Goal: Check status

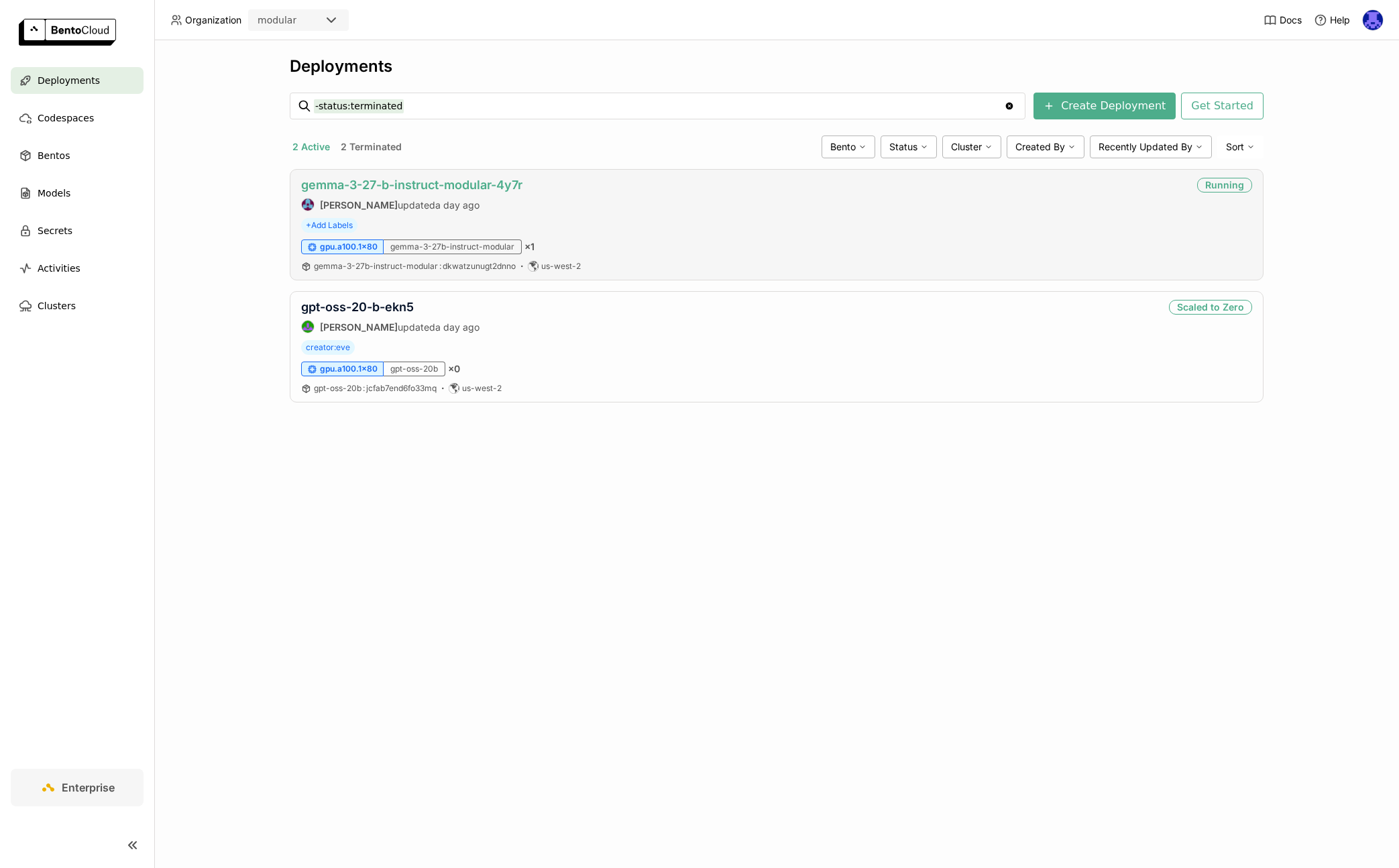
click at [407, 183] on link "gemma-3-27-b-instruct-modular-4y7r" at bounding box center [412, 184] width 221 height 14
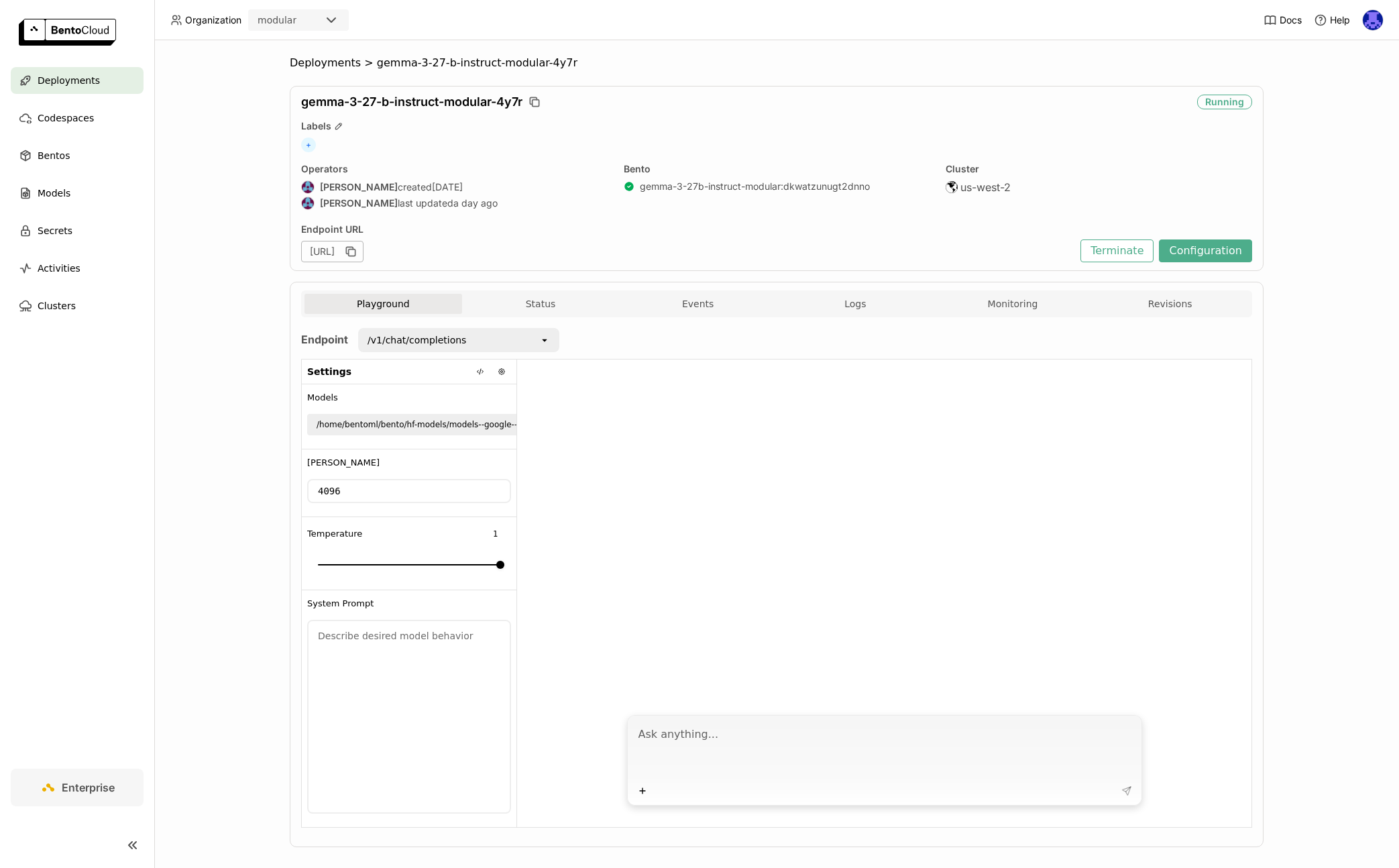
click at [363, 246] on div "[URL]" at bounding box center [332, 251] width 62 height 22
click at [358, 251] on icon "button" at bounding box center [351, 251] width 14 height 14
drag, startPoint x: 552, startPoint y: 247, endPoint x: 617, endPoint y: 247, distance: 65.0
click at [363, 247] on div "[URL]" at bounding box center [332, 251] width 62 height 22
click at [363, 250] on div "[URL]" at bounding box center [332, 251] width 62 height 22
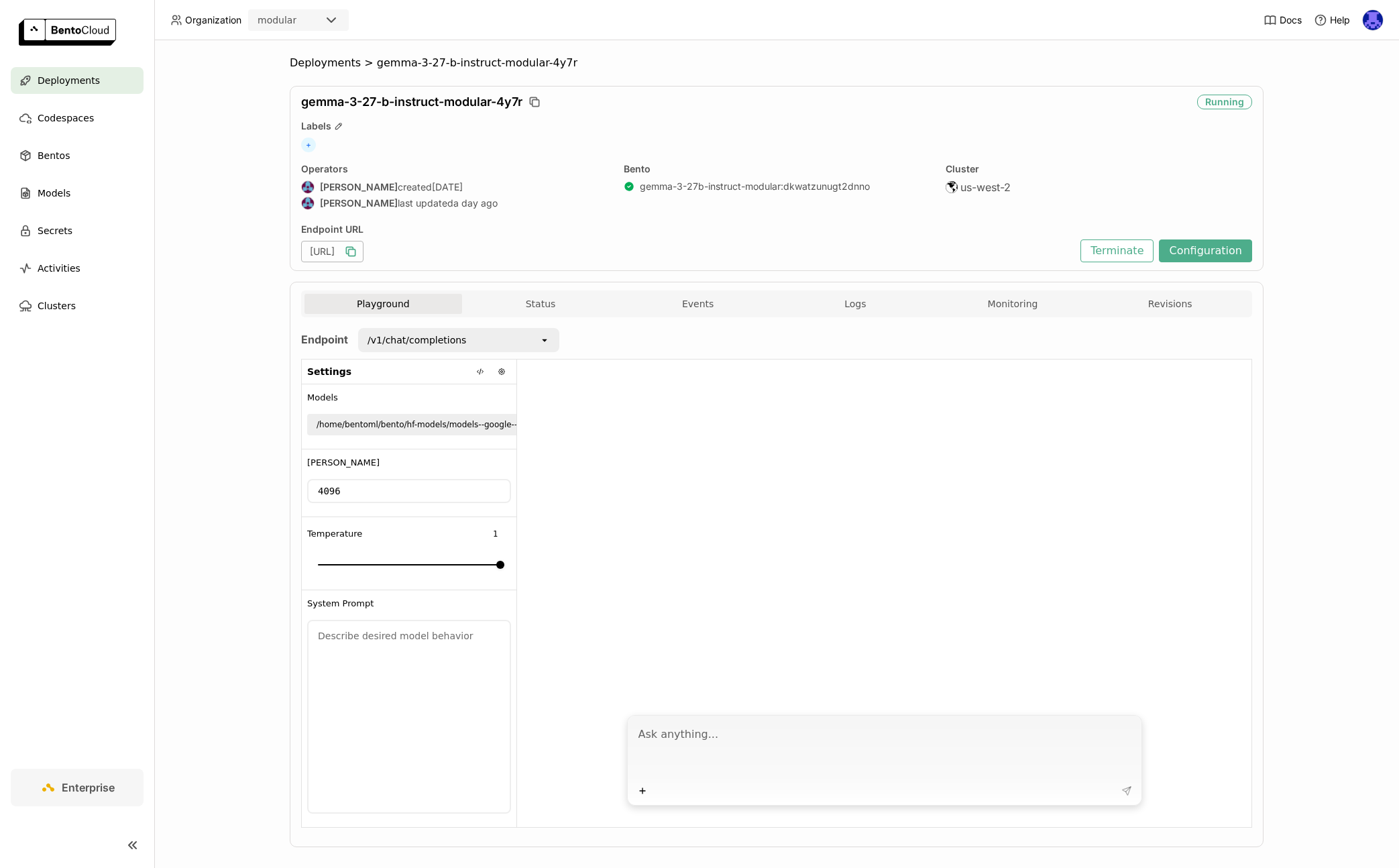
click at [355, 254] on icon "button" at bounding box center [352, 253] width 6 height 6
click at [833, 469] on div at bounding box center [884, 533] width 734 height 347
drag, startPoint x: 355, startPoint y: 250, endPoint x: 662, endPoint y: 260, distance: 307.2
click at [662, 260] on div "[URL]" at bounding box center [687, 251] width 773 height 22
click at [672, 254] on div "[URL]" at bounding box center [687, 251] width 773 height 22
